Goal: Find specific page/section: Find specific page/section

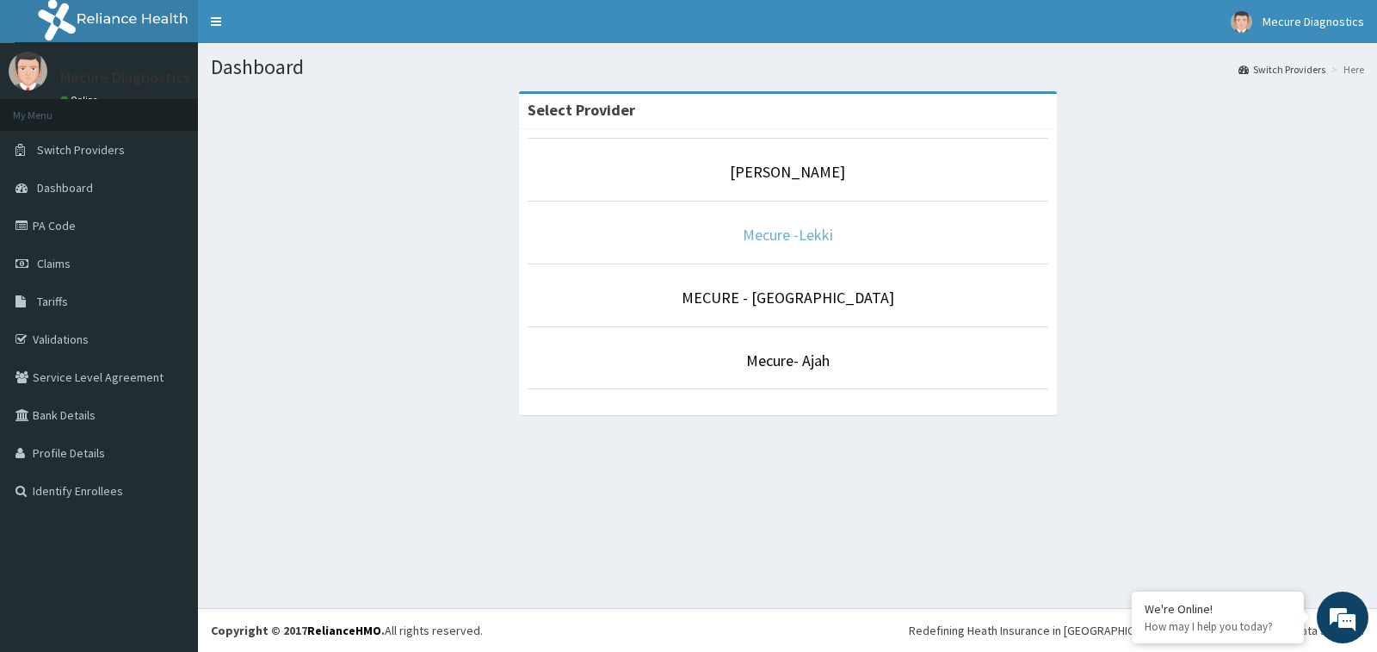
click at [824, 239] on link "Mecure -Lekki" at bounding box center [788, 235] width 90 height 20
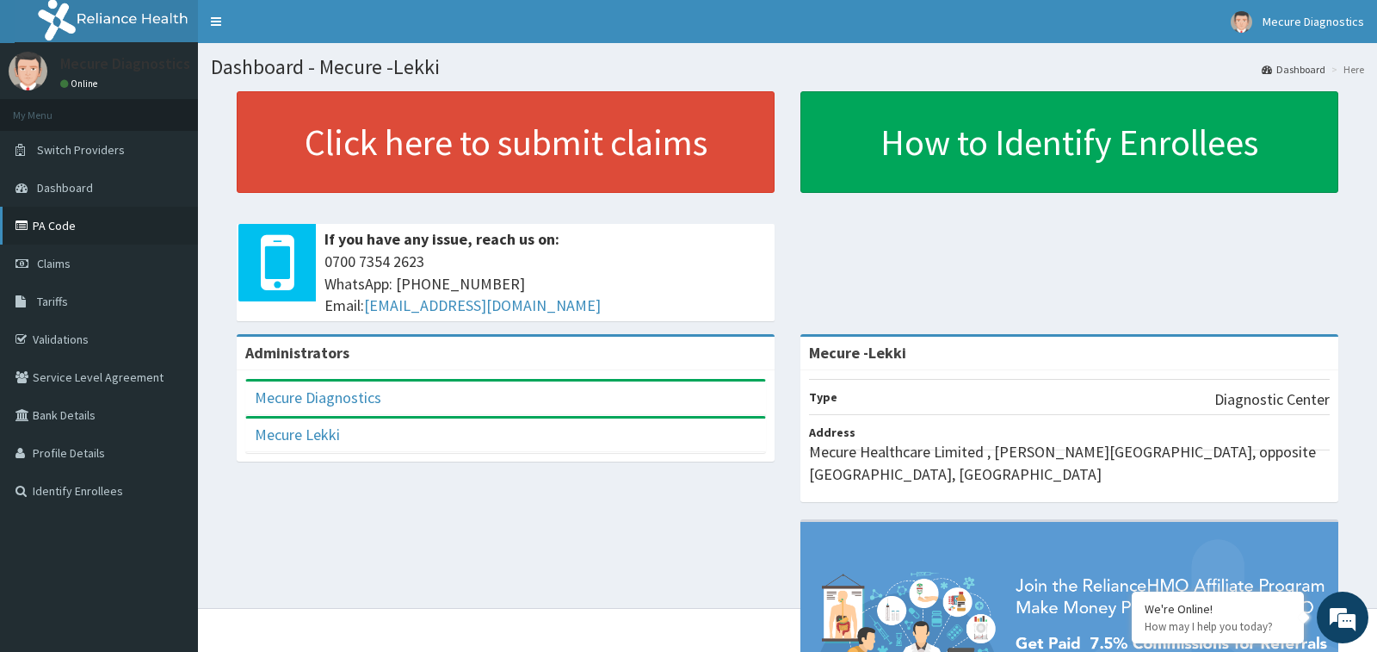
click at [48, 225] on link "PA Code" at bounding box center [99, 226] width 198 height 38
